Goal: Use online tool/utility: Utilize a website feature to perform a specific function

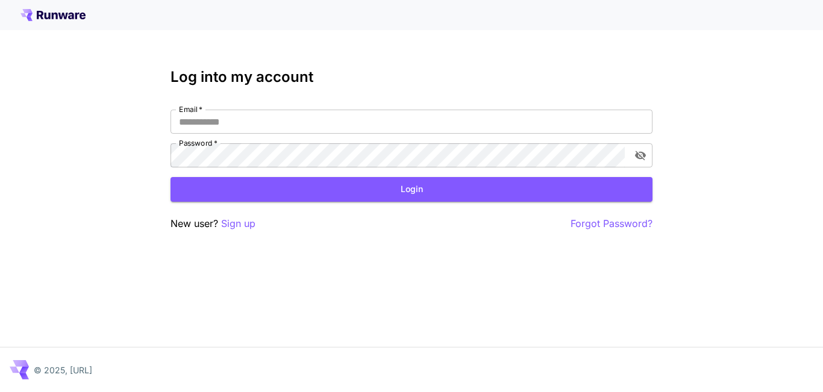
type input "**********"
click at [375, 194] on button "Login" at bounding box center [411, 189] width 482 height 25
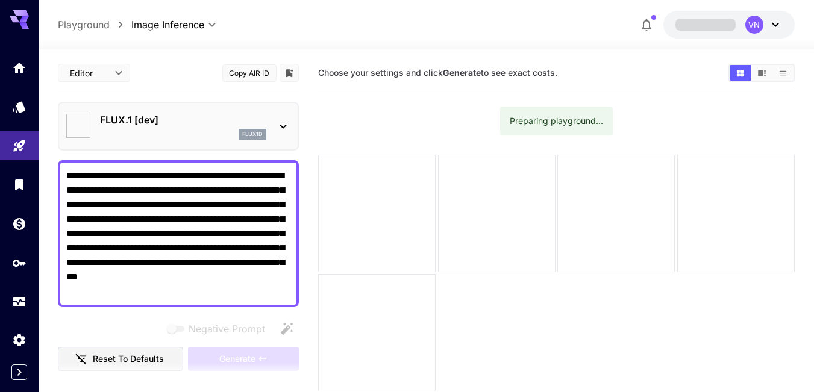
type textarea "**********"
type input "**********"
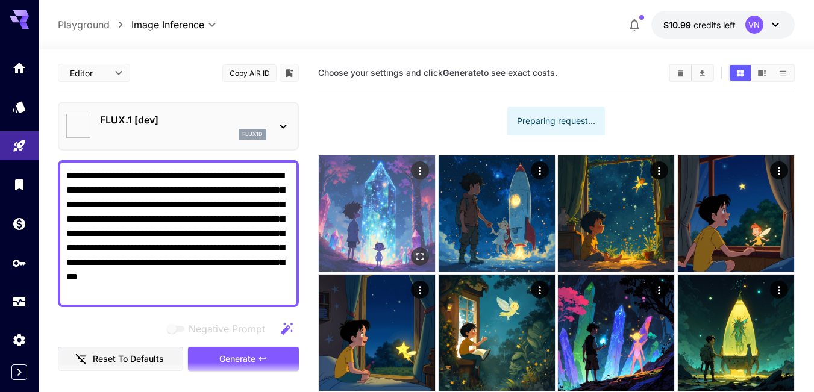
type input "**********"
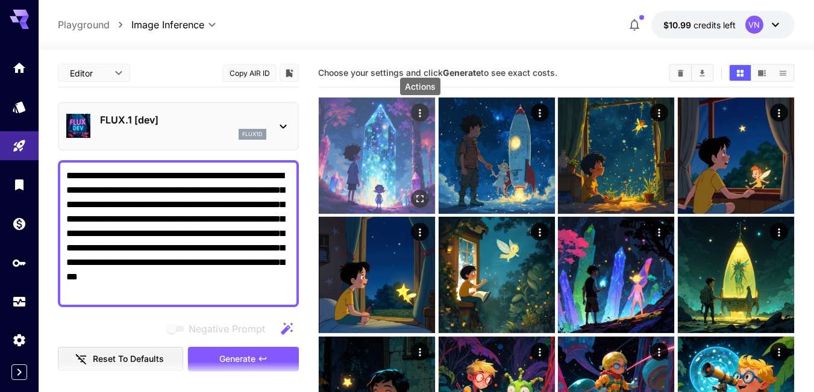
click at [420, 111] on icon "Actions" at bounding box center [420, 113] width 12 height 12
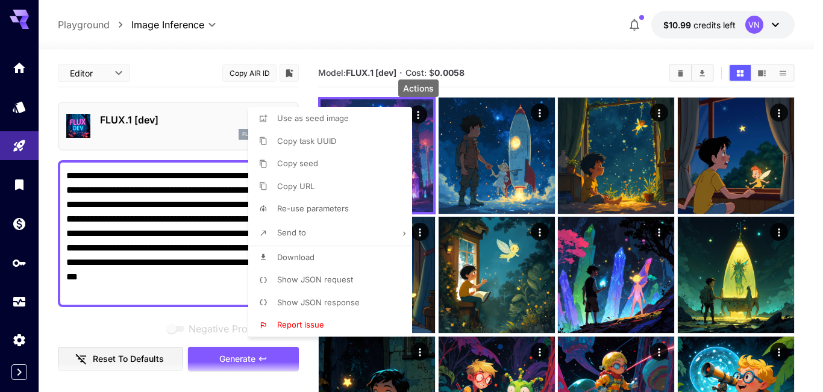
click at [333, 281] on span "Show JSON request" at bounding box center [315, 280] width 76 height 10
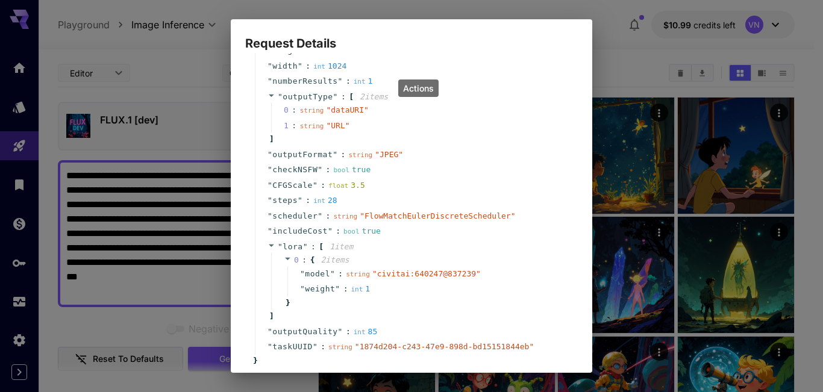
scroll to position [241, 0]
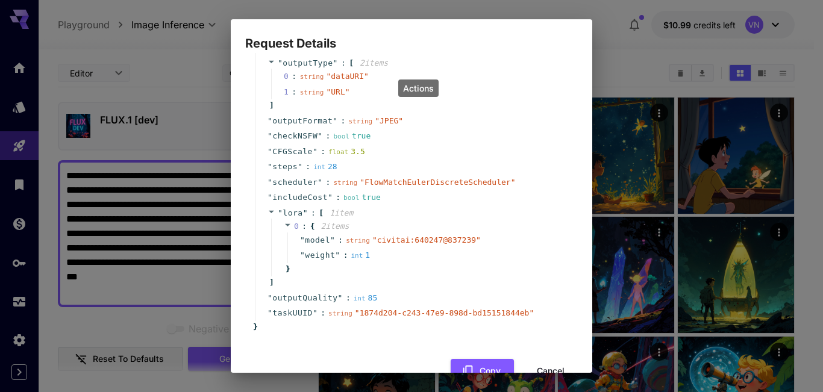
click at [540, 364] on button "Cancel" at bounding box center [550, 371] width 54 height 25
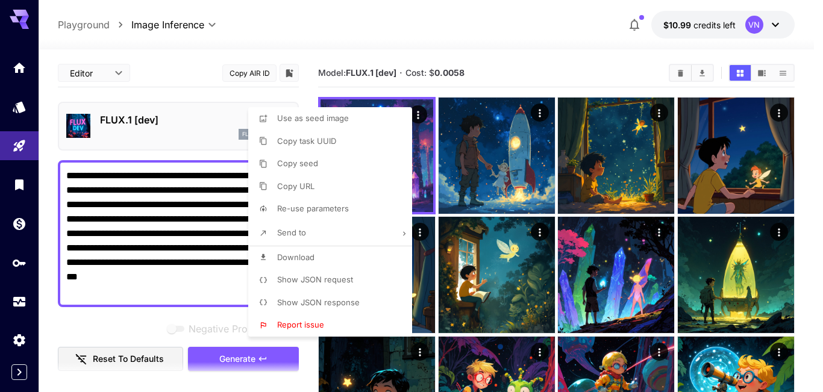
click at [542, 112] on div at bounding box center [411, 196] width 823 height 392
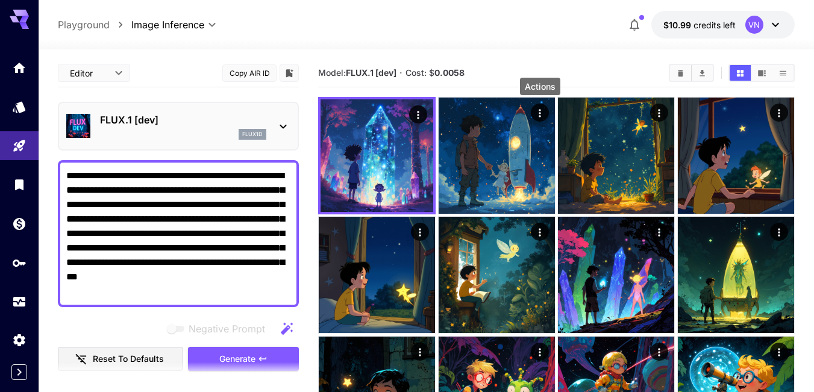
click at [542, 112] on icon "Actions" at bounding box center [540, 113] width 12 height 12
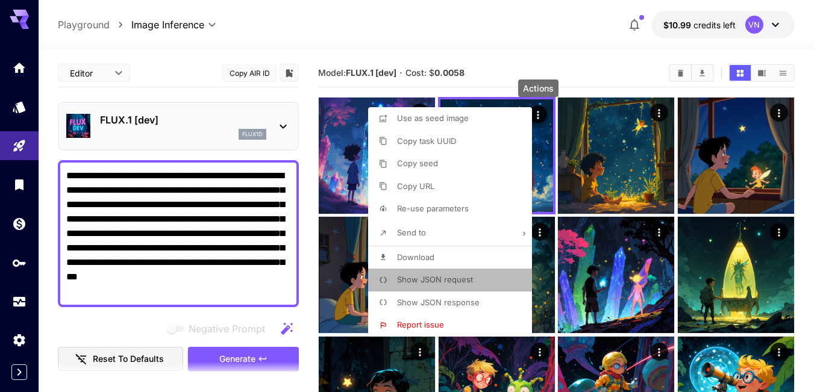
click at [455, 281] on span "Show JSON request" at bounding box center [435, 280] width 76 height 10
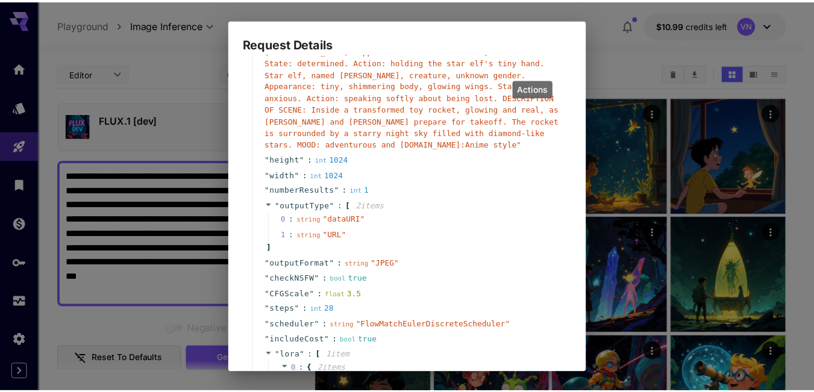
scroll to position [261, 0]
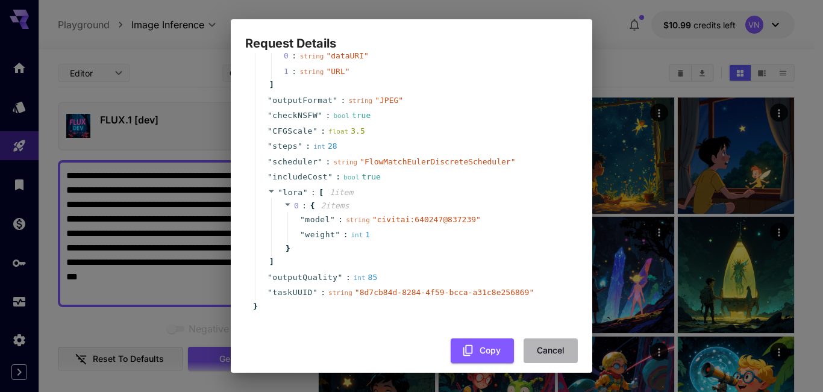
click at [539, 339] on button "Cancel" at bounding box center [550, 351] width 54 height 25
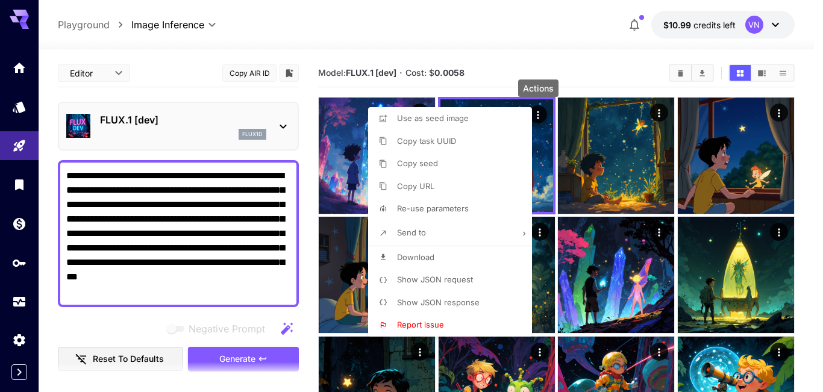
click at [576, 64] on div at bounding box center [411, 196] width 823 height 392
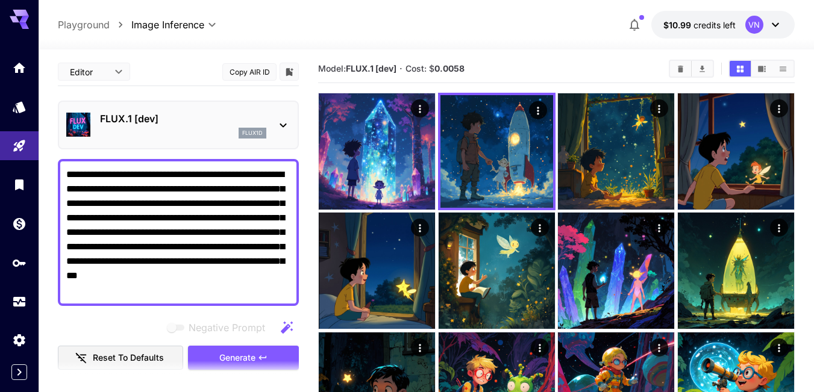
scroll to position [0, 0]
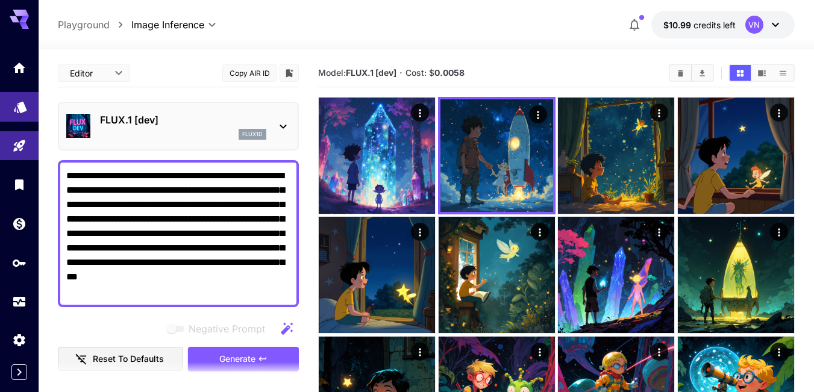
click at [17, 111] on icon "Models" at bounding box center [20, 105] width 14 height 14
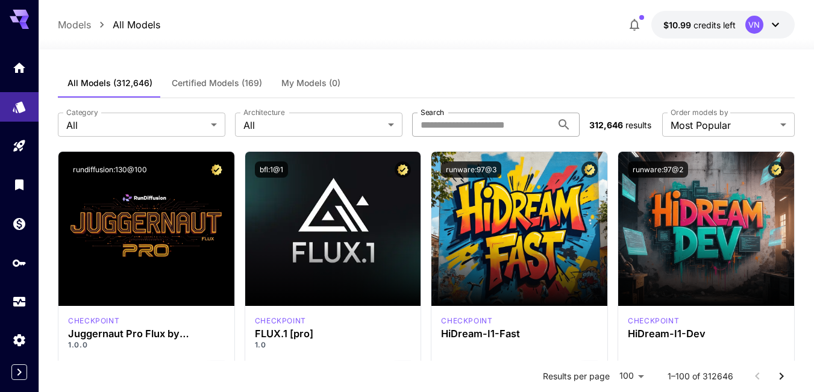
click at [487, 127] on input "Search" at bounding box center [482, 125] width 140 height 24
paste input "**********"
type input "**********"
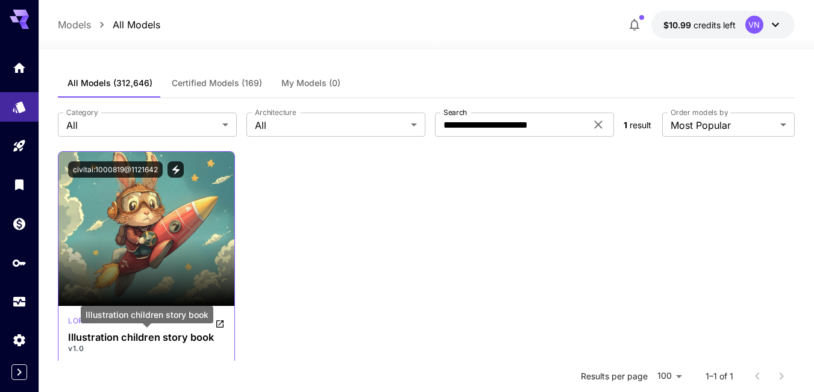
click at [129, 339] on h3 "Illustration children story book" at bounding box center [146, 337] width 157 height 11
drag, startPoint x: 214, startPoint y: 339, endPoint x: 121, endPoint y: 342, distance: 93.4
click at [121, 342] on h3 "Illustration children story book" at bounding box center [146, 337] width 157 height 11
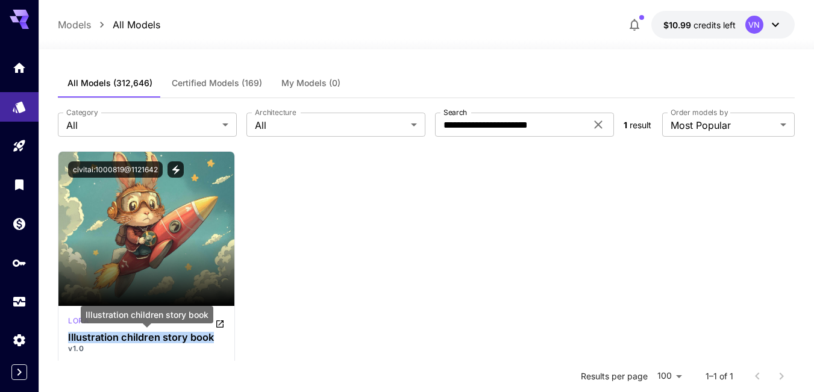
drag, startPoint x: 68, startPoint y: 337, endPoint x: 242, endPoint y: 385, distance: 179.9
click at [216, 334] on h3 "Illustration children story book" at bounding box center [146, 337] width 157 height 11
copy h3 "Illustration children story book"
click at [600, 125] on icon at bounding box center [598, 124] width 14 height 14
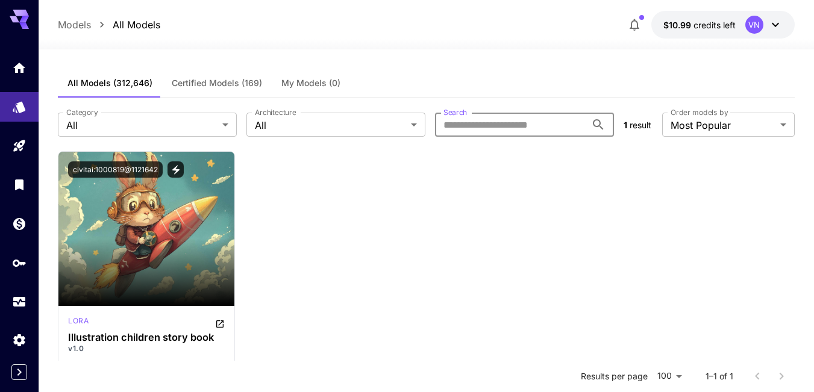
click at [572, 121] on input "Search" at bounding box center [510, 125] width 151 height 24
paste input "**********"
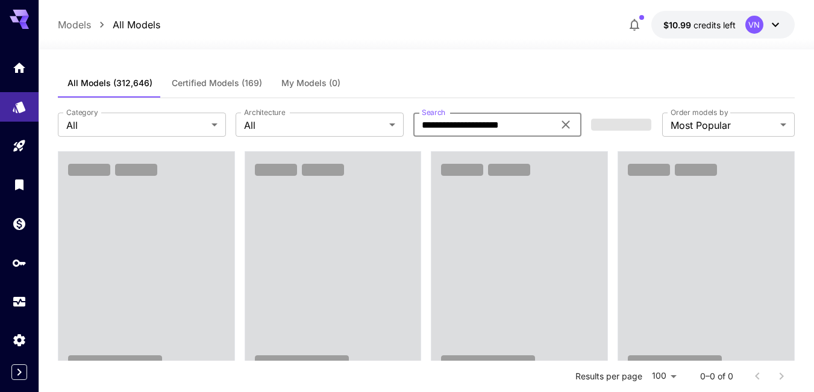
click at [523, 80] on div "All Models (312,646) Certified Models (169) My Models (0)" at bounding box center [426, 84] width 737 height 30
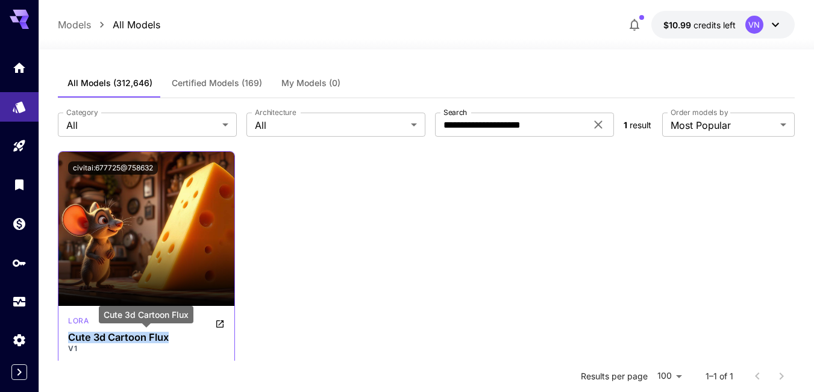
drag, startPoint x: 177, startPoint y: 337, endPoint x: 69, endPoint y: 343, distance: 108.0
click at [69, 343] on h3 "Cute 3d Cartoon Flux" at bounding box center [146, 337] width 157 height 11
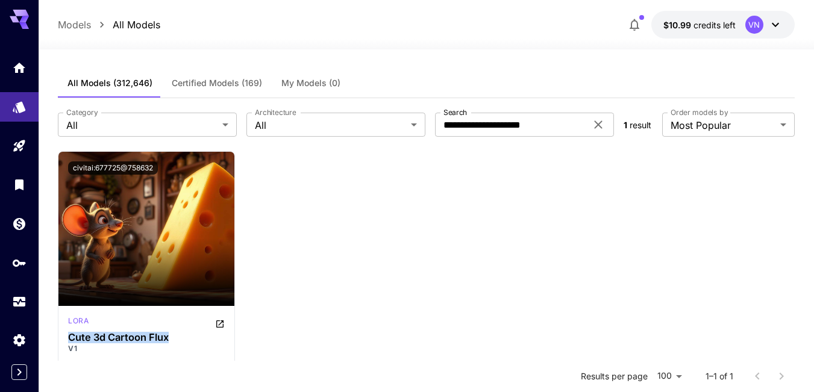
copy h3 "Cute 3d Cartoon Flux"
drag, startPoint x: 568, startPoint y: 126, endPoint x: 417, endPoint y: 127, distance: 150.6
click at [417, 127] on div "**********" at bounding box center [336, 125] width 556 height 24
paste input "text"
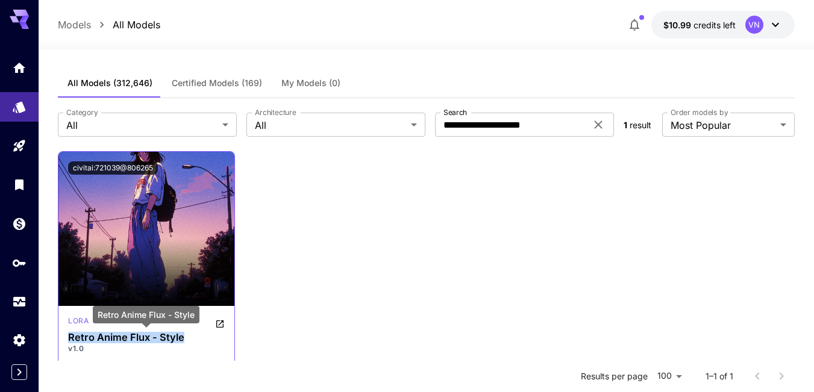
drag, startPoint x: 70, startPoint y: 339, endPoint x: 193, endPoint y: 336, distance: 122.9
click at [193, 336] on h3 "Retro Anime Flux - Style" at bounding box center [146, 337] width 157 height 11
copy h3 "Retro Anime Flux - Style"
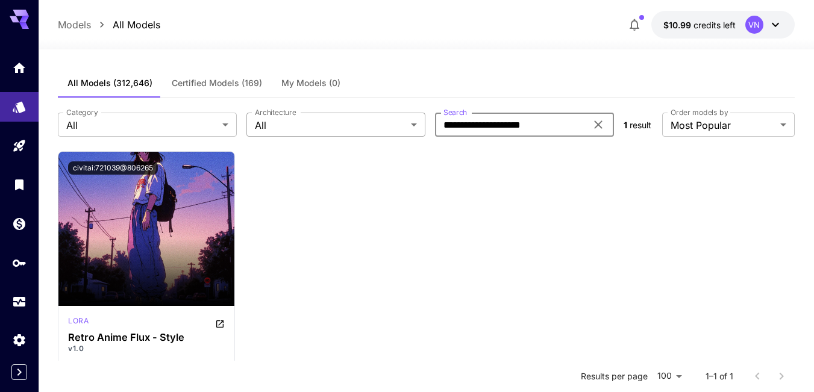
drag, startPoint x: 476, startPoint y: 126, endPoint x: 387, endPoint y: 132, distance: 90.0
click at [387, 132] on div "**********" at bounding box center [336, 125] width 556 height 24
paste input "text"
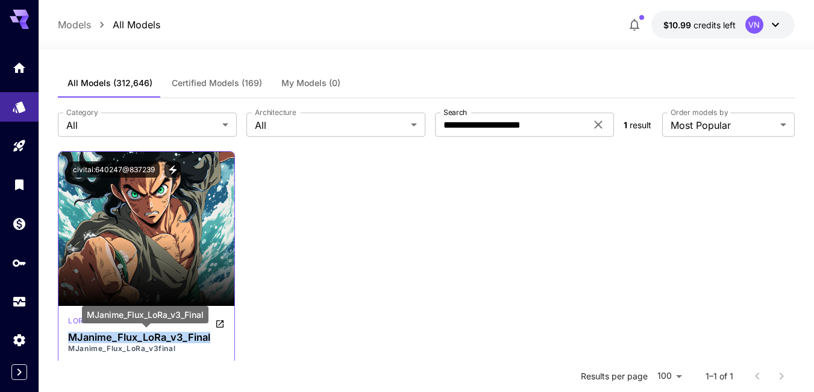
drag, startPoint x: 64, startPoint y: 337, endPoint x: 217, endPoint y: 340, distance: 152.4
click at [217, 340] on div "lora MJanime_Flux_LoRa_v3_Final MJanime_Flux_LoRa_v3final anime style" at bounding box center [146, 347] width 176 height 83
copy h3 "MJanime_Flux_LoRa_v3_Final"
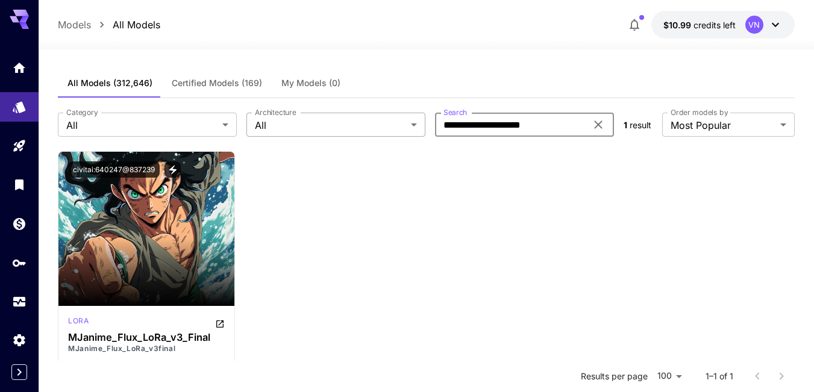
drag, startPoint x: 558, startPoint y: 122, endPoint x: 413, endPoint y: 128, distance: 145.3
click at [413, 128] on div "**********" at bounding box center [336, 125] width 556 height 24
paste input "text"
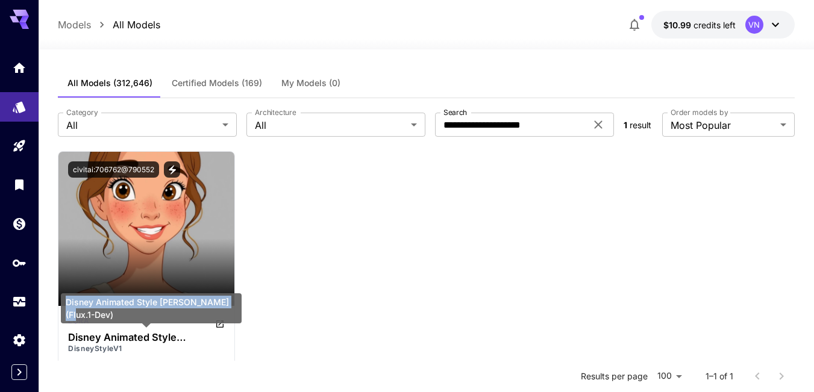
drag, startPoint x: 66, startPoint y: 316, endPoint x: 231, endPoint y: 311, distance: 164.5
click at [231, 311] on div "Disney Animated Style Lora (Flux.1-Dev)" at bounding box center [151, 308] width 181 height 30
copy div "Disney Animated Style Lora (Flux.1-Dev)"
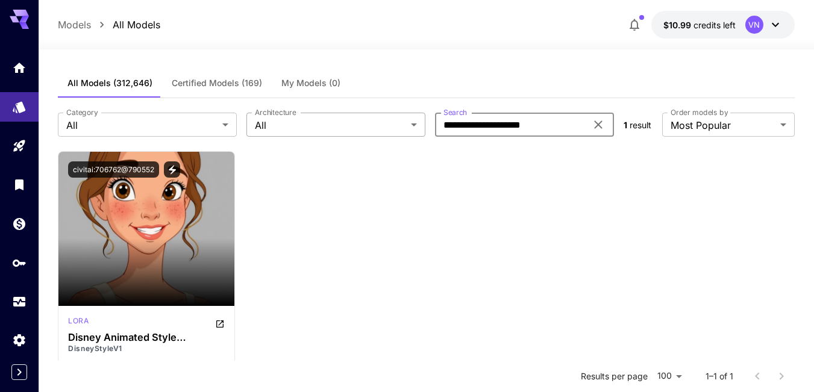
drag, startPoint x: 561, startPoint y: 121, endPoint x: 408, endPoint y: 130, distance: 153.8
click at [408, 130] on div "**********" at bounding box center [336, 125] width 556 height 24
paste input "text"
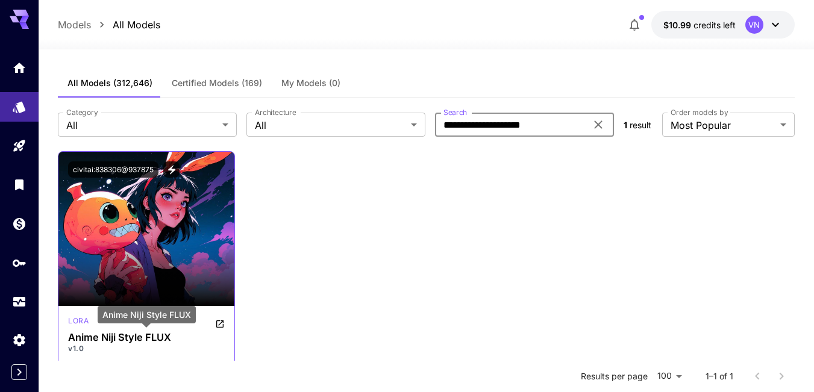
type input "**********"
drag, startPoint x: 68, startPoint y: 338, endPoint x: 179, endPoint y: 339, distance: 110.8
click at [179, 339] on h3 "Anime Niji Style FLUX" at bounding box center [146, 337] width 157 height 11
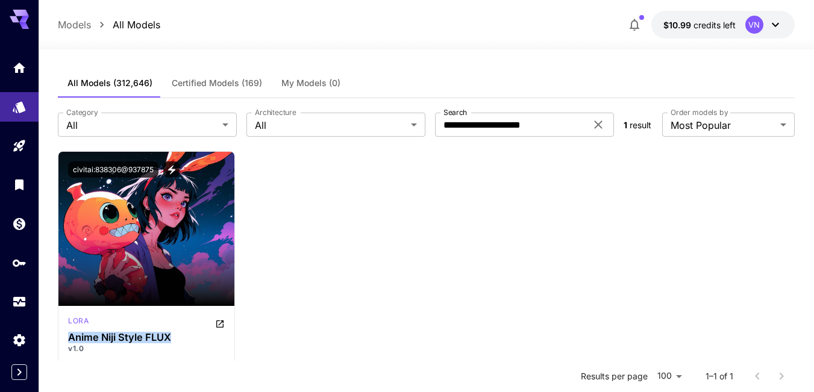
copy h3 "Anime Niji Style FLUX"
drag, startPoint x: 531, startPoint y: 264, endPoint x: 523, endPoint y: 260, distance: 8.7
click at [531, 264] on div "Launch in Playground civitai:838306@937875 lora Anime Niji Style FLUX v1.0 anim…" at bounding box center [426, 270] width 737 height 239
click at [596, 122] on icon at bounding box center [598, 124] width 14 height 14
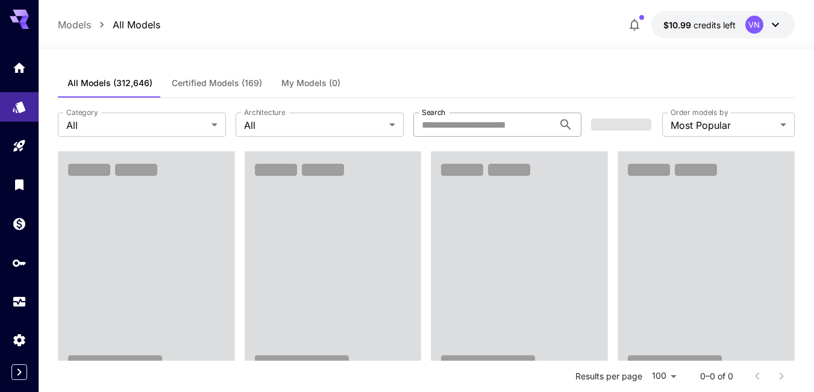
click at [513, 127] on input "Search" at bounding box center [483, 125] width 140 height 24
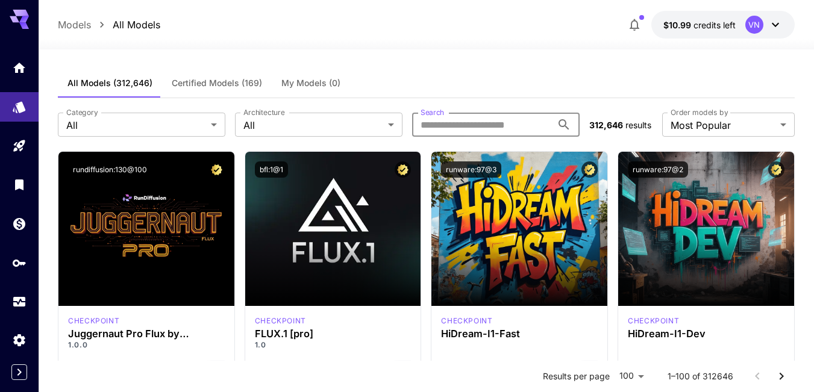
click at [491, 125] on input "Search" at bounding box center [482, 125] width 140 height 24
paste input "**********"
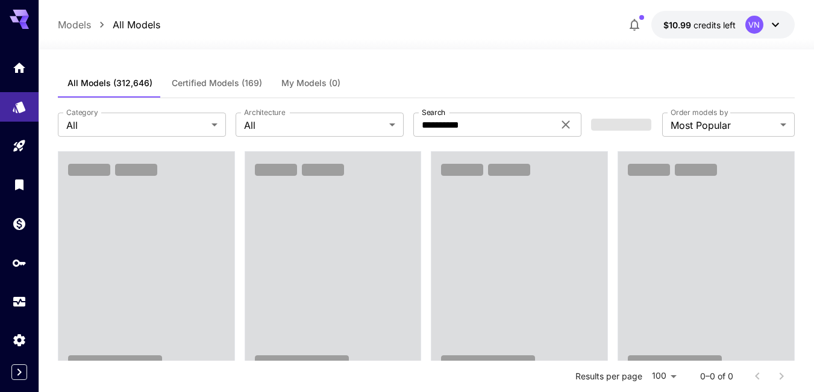
click at [476, 73] on div "All Models (312,646) Certified Models (169) My Models (0)" at bounding box center [426, 84] width 737 height 30
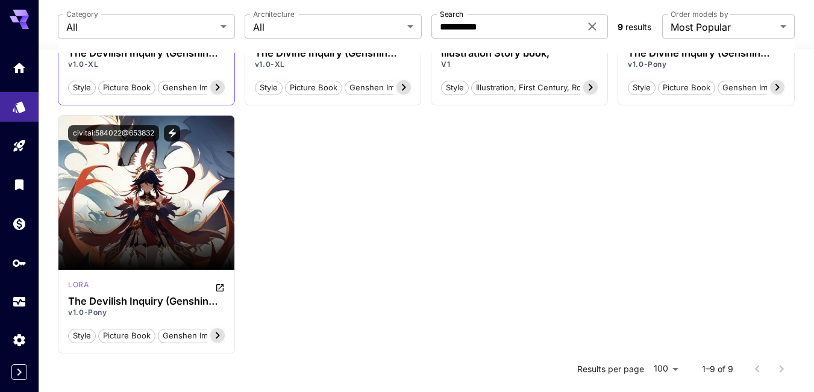
scroll to position [578, 0]
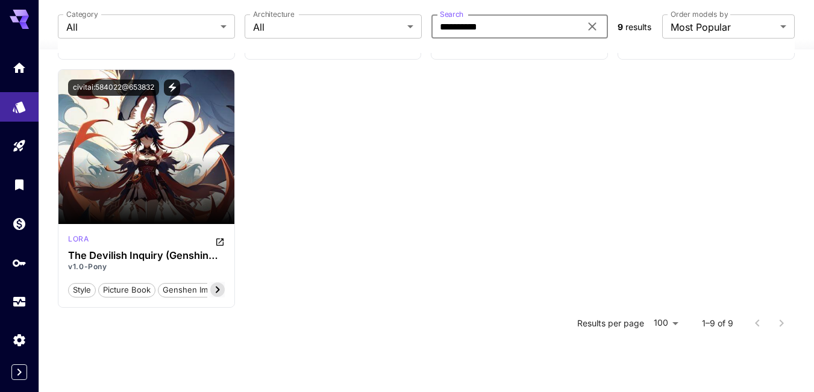
click at [464, 28] on input "**********" at bounding box center [505, 26] width 149 height 24
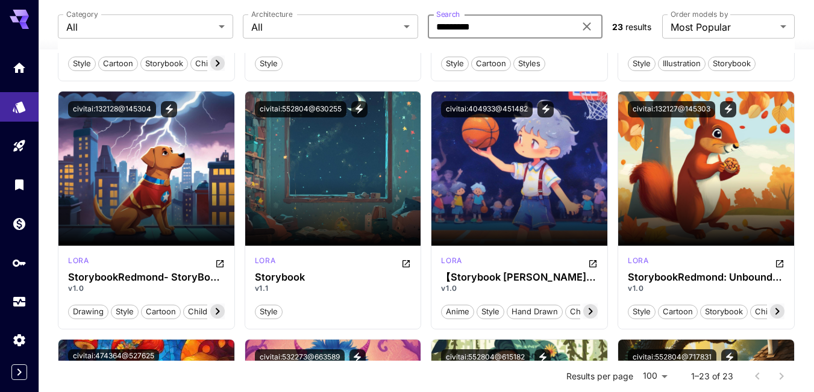
scroll to position [0, 0]
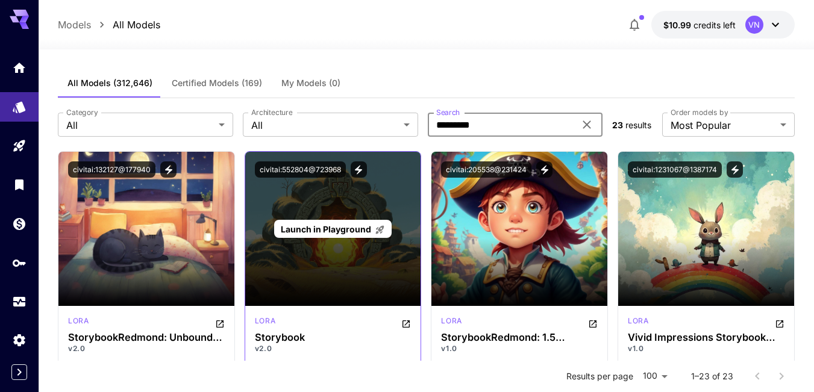
type input "*********"
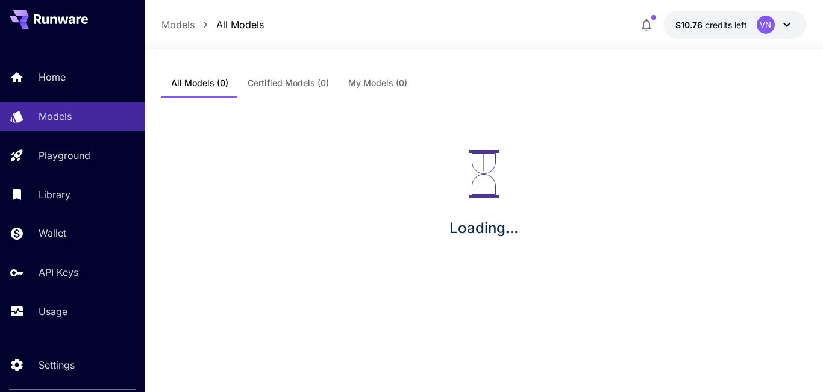
click at [560, 78] on div "All Models (0) Certified Models (0) My Models (0)" at bounding box center [483, 84] width 645 height 30
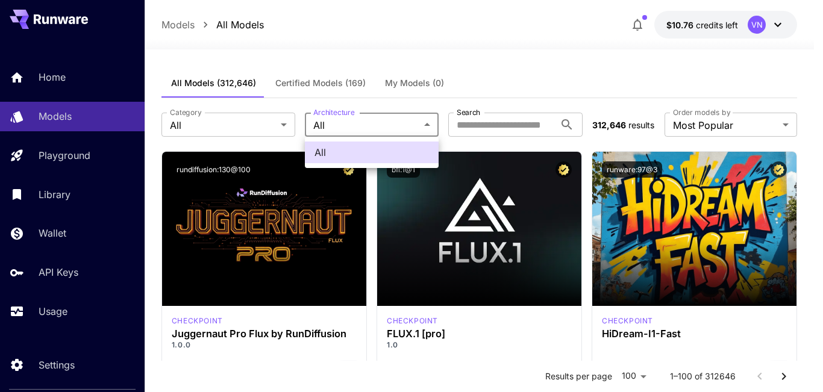
click at [361, 125] on div at bounding box center [411, 196] width 823 height 392
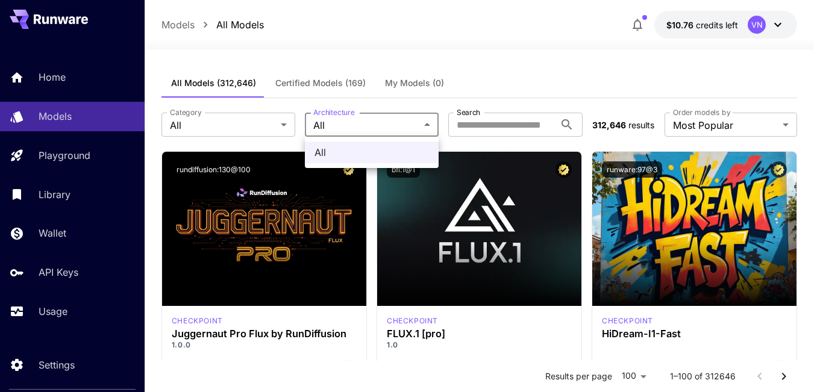
click at [326, 158] on span "All" at bounding box center [371, 152] width 114 height 14
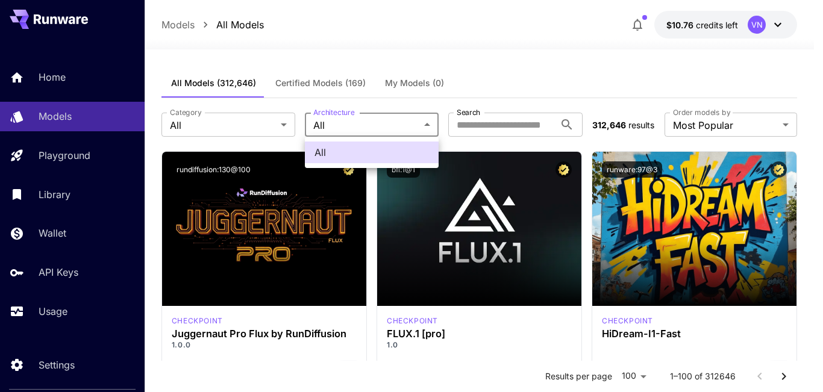
click at [327, 166] on ul "All" at bounding box center [372, 152] width 134 height 31
click at [333, 63] on div at bounding box center [411, 196] width 823 height 392
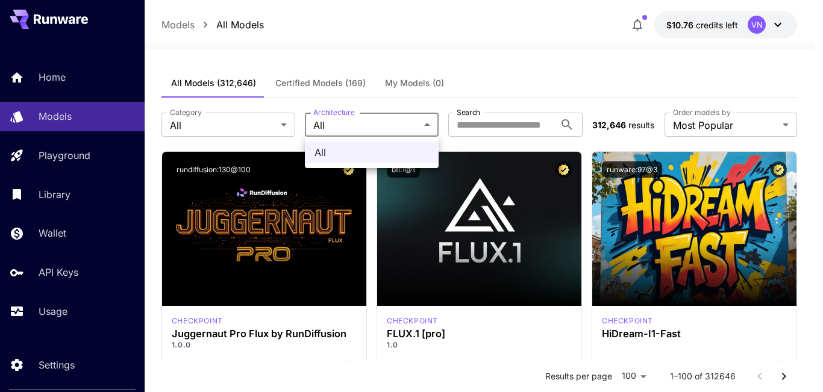
click at [478, 73] on div at bounding box center [411, 196] width 823 height 392
click at [498, 72] on div at bounding box center [411, 196] width 823 height 392
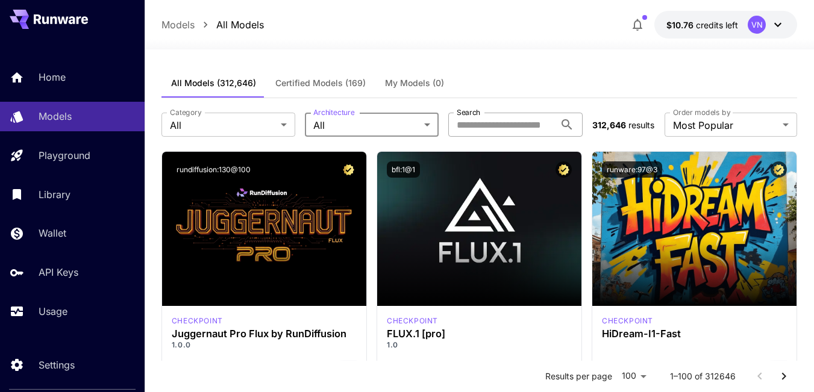
click at [496, 121] on input "Search" at bounding box center [501, 125] width 106 height 24
type input "****"
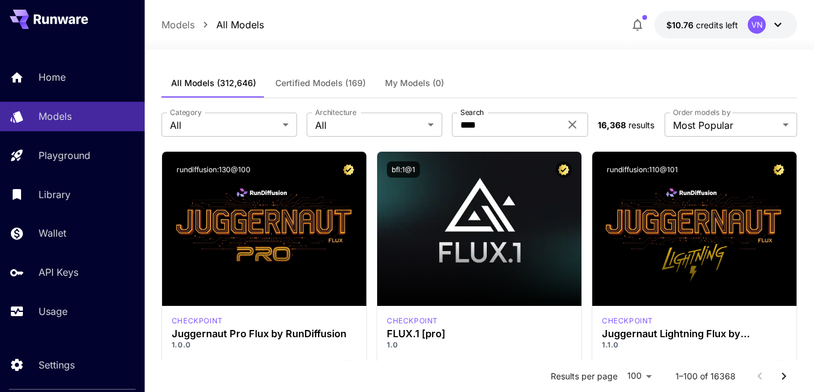
click at [532, 70] on div "All Models (312,646) Certified Models (169) My Models (0)" at bounding box center [479, 84] width 636 height 30
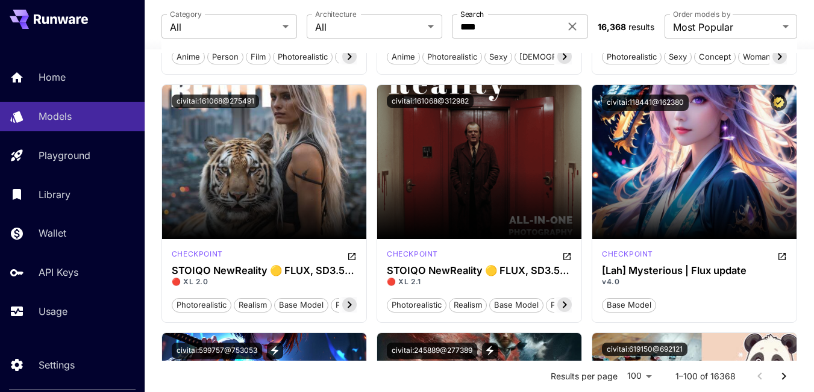
scroll to position [2530, 0]
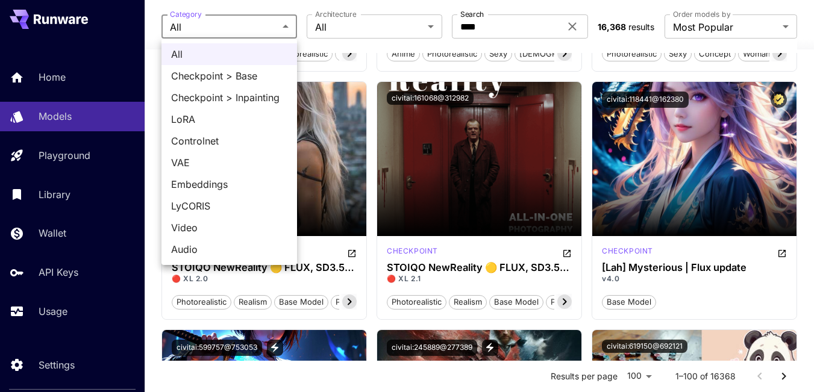
click at [225, 75] on span "Checkpoint > Base" at bounding box center [229, 76] width 116 height 14
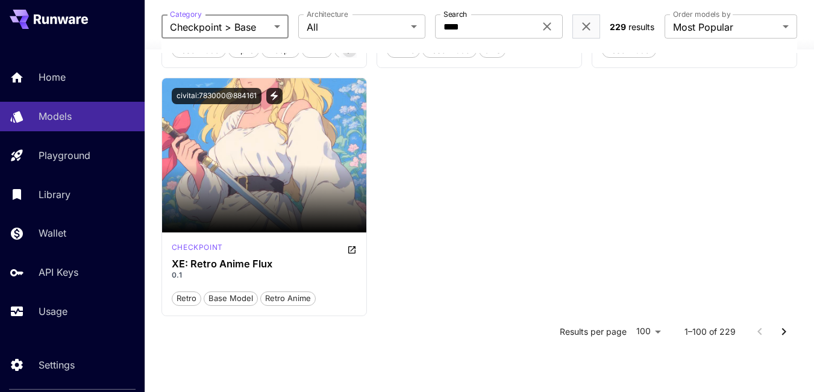
scroll to position [8254, 0]
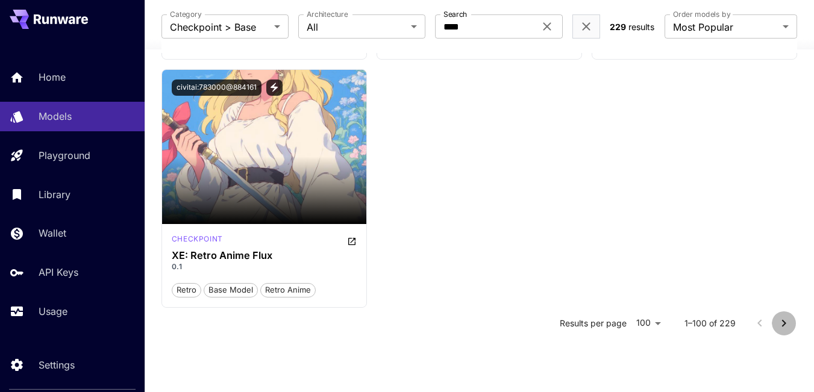
click at [787, 323] on icon "Go to next page" at bounding box center [783, 323] width 14 height 14
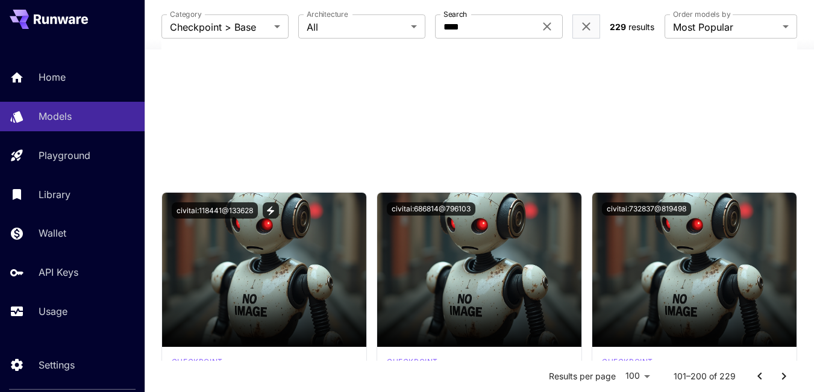
scroll to position [0, 0]
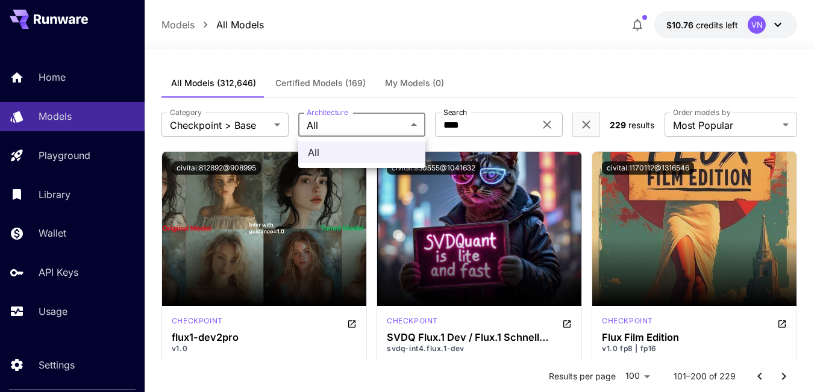
click at [492, 68] on div at bounding box center [411, 196] width 823 height 392
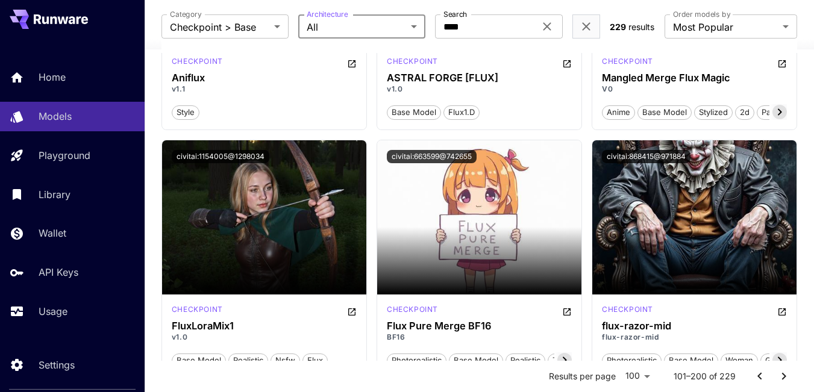
scroll to position [5241, 0]
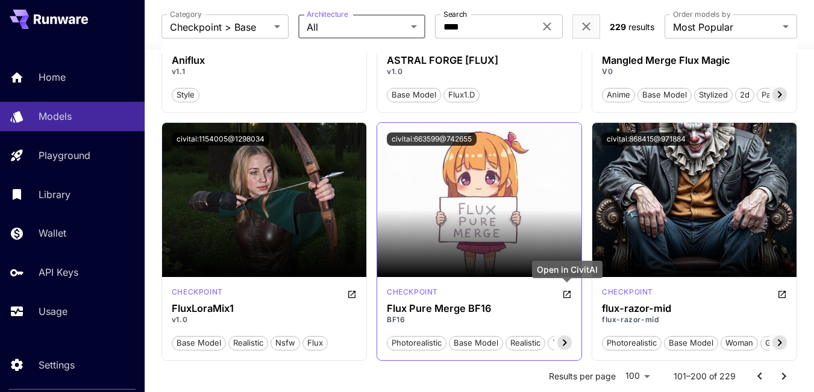
click at [566, 292] on icon "Open in CivitAI" at bounding box center [566, 294] width 7 height 7
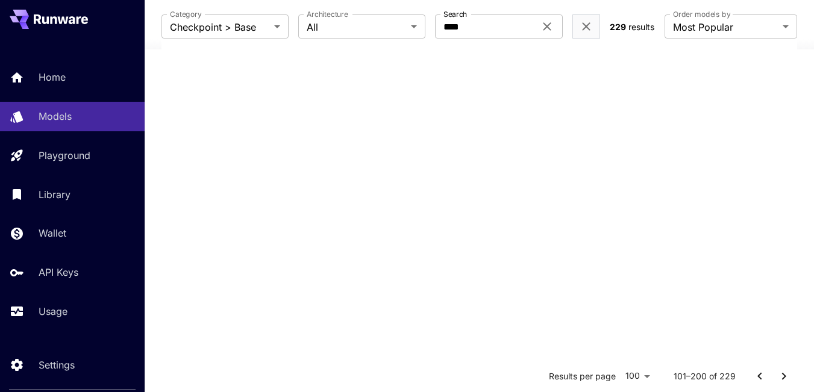
scroll to position [0, 0]
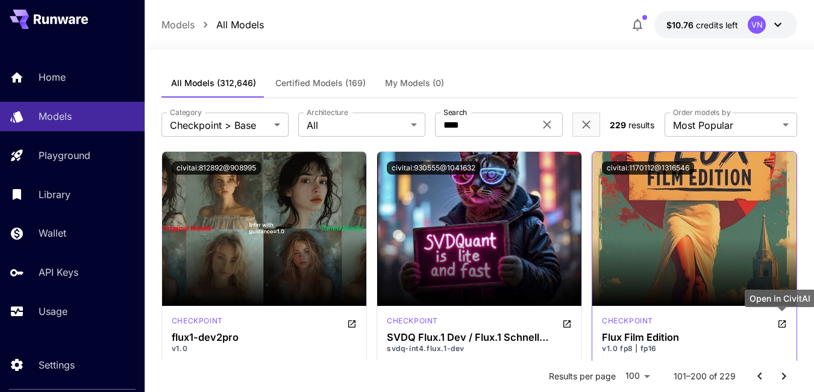
click at [782, 323] on icon "Open in CivitAI" at bounding box center [781, 323] width 7 height 7
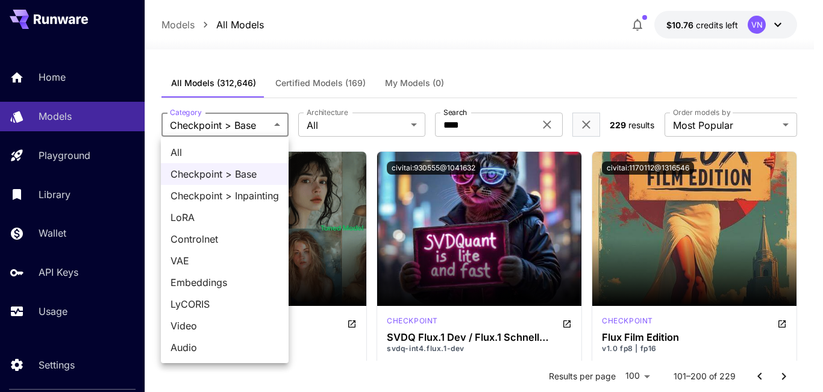
click at [233, 198] on span "Checkpoint > Inpainting" at bounding box center [224, 196] width 108 height 14
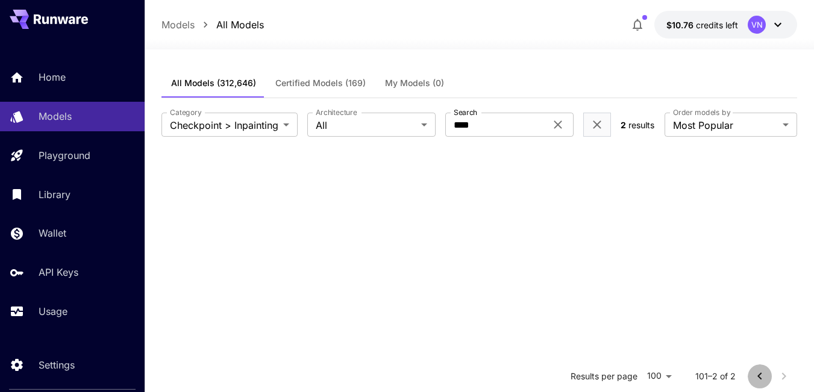
click at [760, 378] on icon "Go to previous page" at bounding box center [759, 376] width 14 height 14
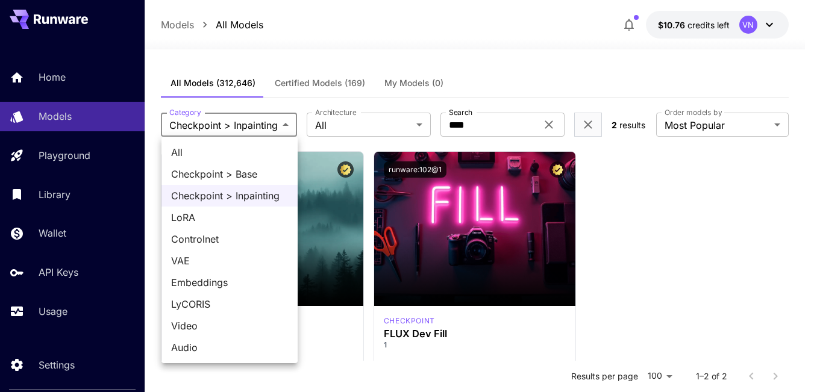
click at [286, 125] on body "**********" at bounding box center [407, 305] width 814 height 611
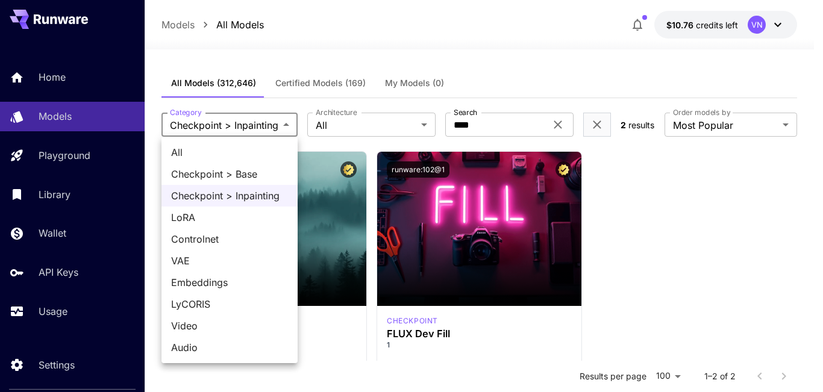
click at [200, 220] on span "LoRA" at bounding box center [229, 217] width 117 height 14
type input "****"
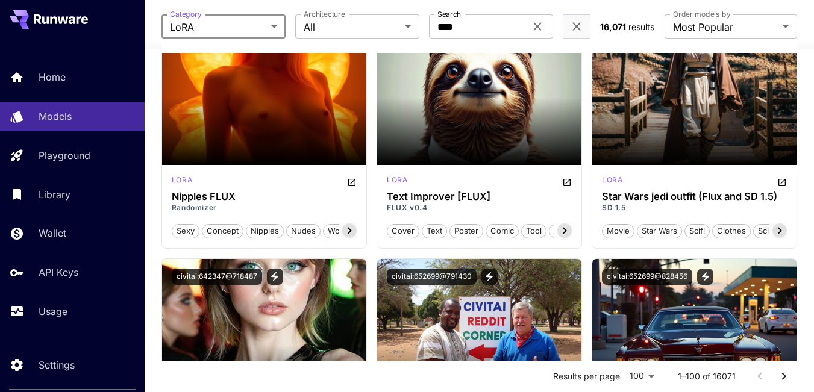
scroll to position [6867, 0]
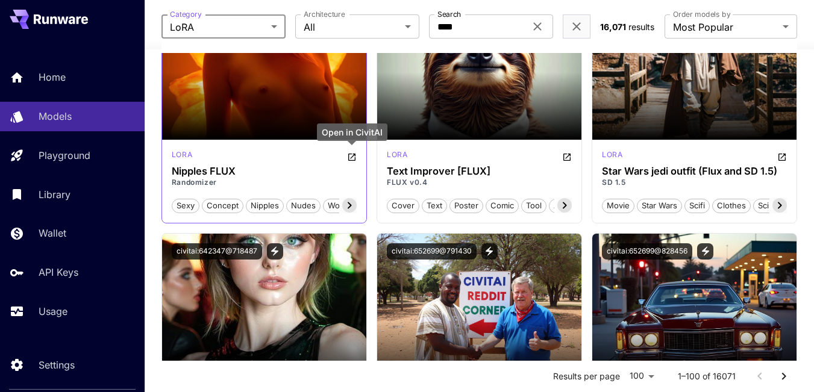
click at [350, 157] on icon "Open in CivitAI" at bounding box center [352, 157] width 10 height 10
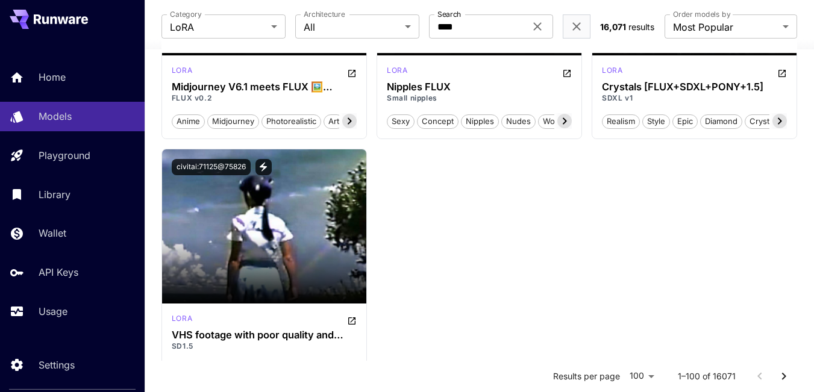
scroll to position [8272, 0]
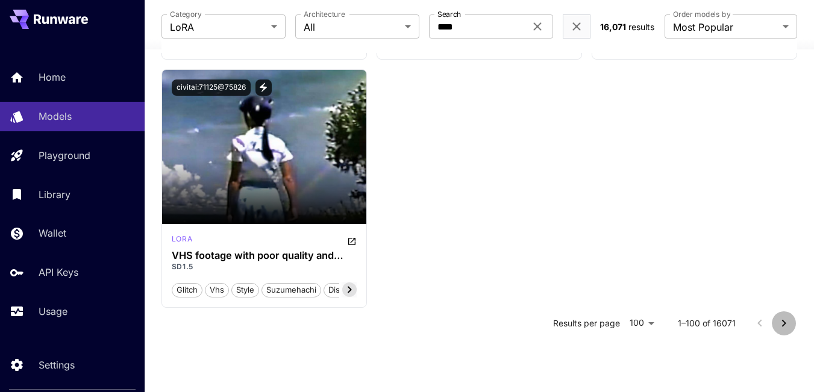
click at [783, 325] on icon "Go to next page" at bounding box center [784, 323] width 4 height 7
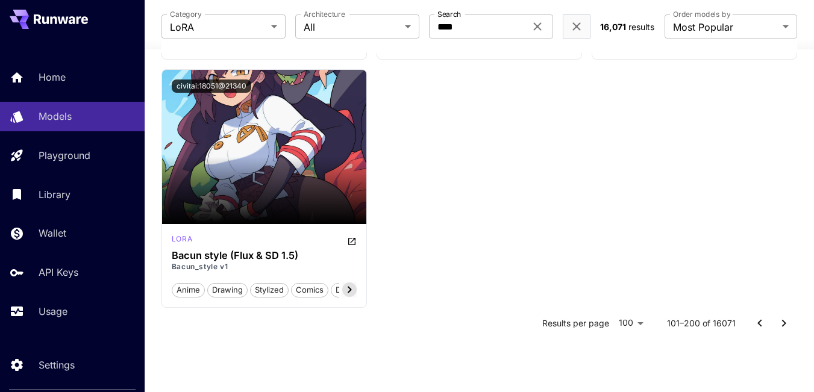
click at [781, 323] on icon "Go to next page" at bounding box center [783, 323] width 14 height 14
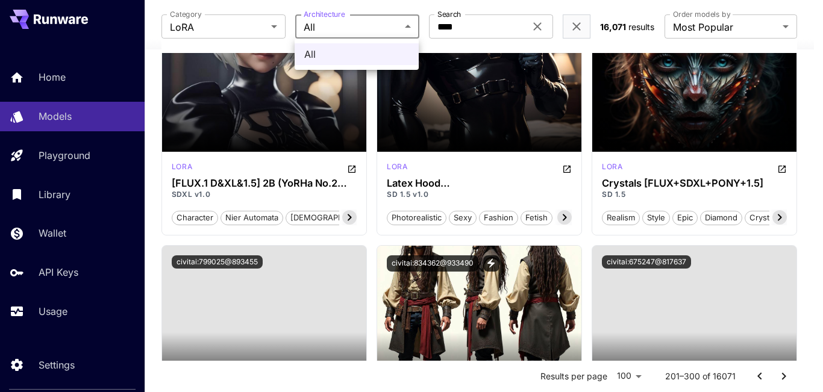
click at [408, 29] on div at bounding box center [411, 196] width 823 height 392
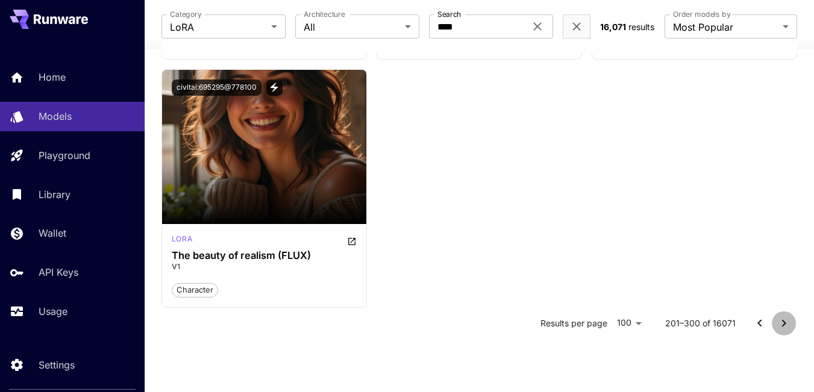
click at [778, 326] on icon "Go to next page" at bounding box center [783, 323] width 14 height 14
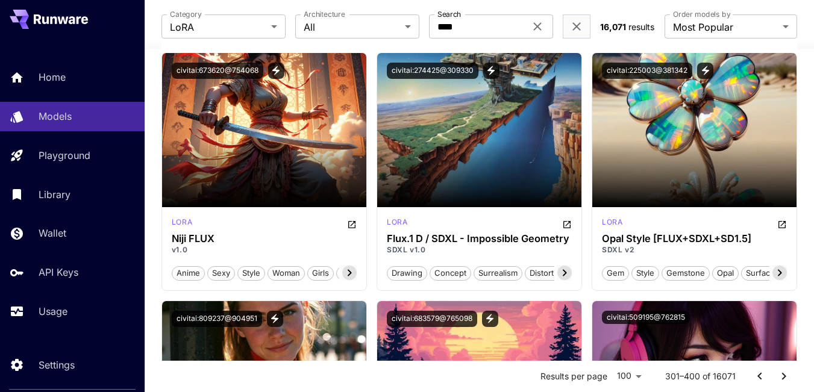
scroll to position [2831, 0]
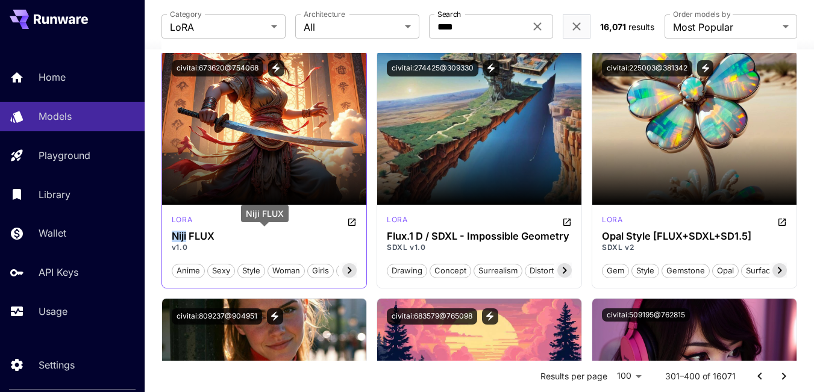
drag, startPoint x: 173, startPoint y: 234, endPoint x: 187, endPoint y: 234, distance: 13.9
click at [187, 234] on div "lora Niji FLUX v1.0 anime sexy style woman girls male man lora" at bounding box center [264, 246] width 204 height 83
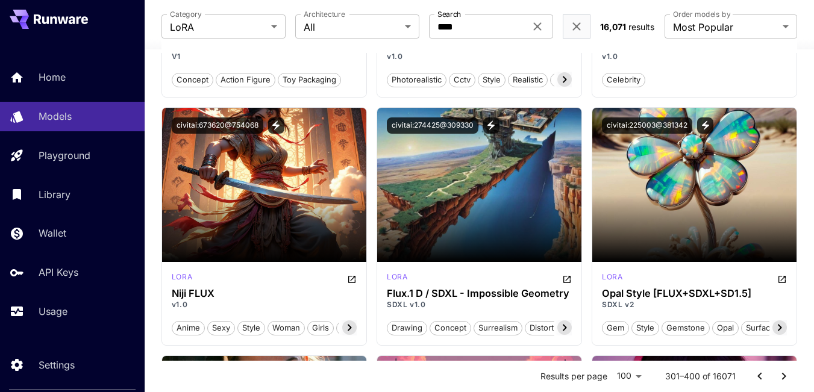
scroll to position [2771, 0]
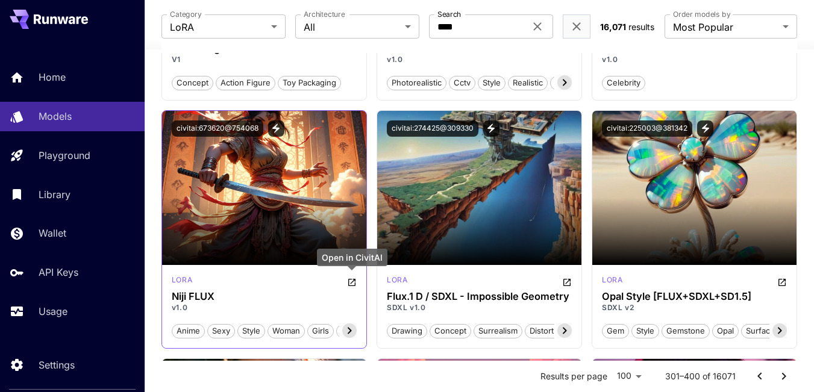
click at [352, 285] on icon "Open in CivitAI" at bounding box center [352, 283] width 10 height 10
click at [351, 330] on icon at bounding box center [349, 330] width 14 height 14
click at [349, 330] on icon at bounding box center [349, 330] width 14 height 14
click at [400, 330] on span "lora" at bounding box center [412, 331] width 25 height 12
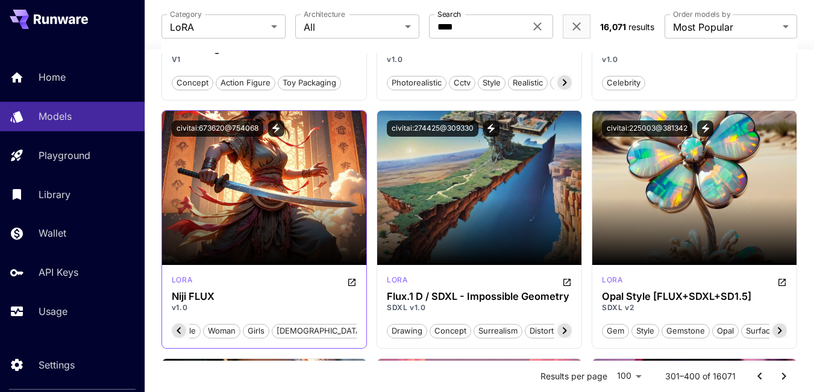
click at [181, 330] on icon at bounding box center [179, 330] width 14 height 14
click at [181, 330] on span "anime" at bounding box center [188, 331] width 32 height 12
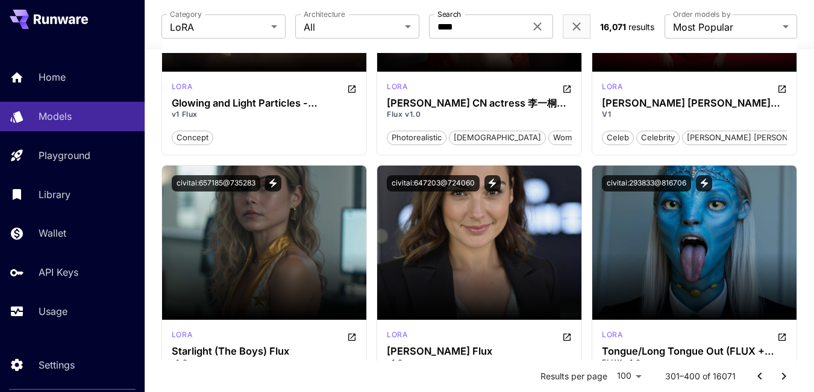
scroll to position [5964, 0]
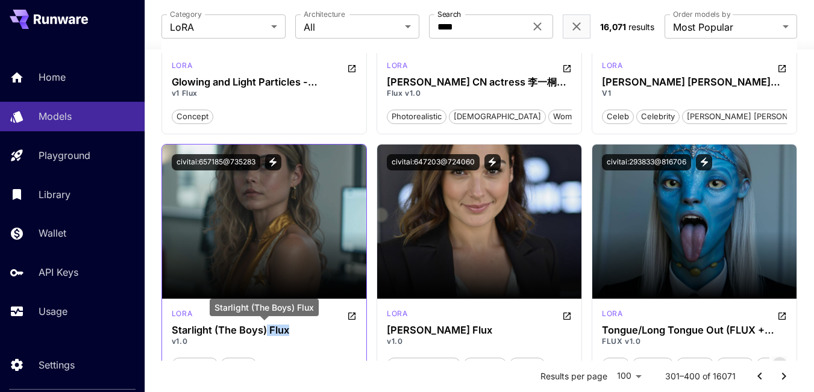
drag, startPoint x: 295, startPoint y: 330, endPoint x: 267, endPoint y: 333, distance: 27.3
click at [267, 333] on h3 "Starlight (The Boys) Flux" at bounding box center [264, 330] width 185 height 11
copy h3 "Flux"
drag, startPoint x: 172, startPoint y: 316, endPoint x: 193, endPoint y: 314, distance: 20.5
click at [193, 314] on div "lora" at bounding box center [264, 315] width 185 height 14
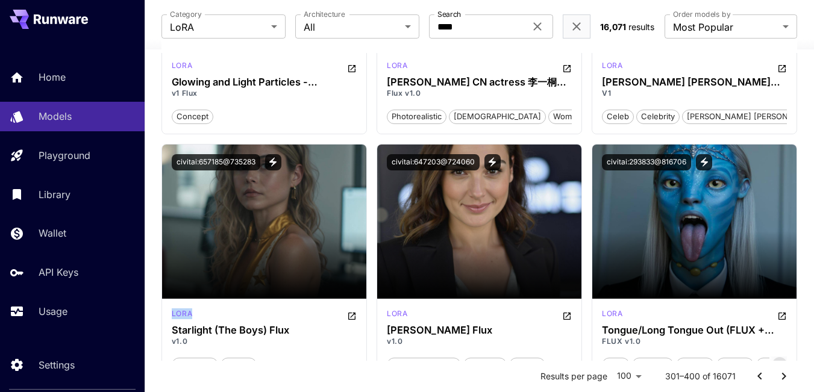
copy p "lora"
